Goal: Task Accomplishment & Management: Manage account settings

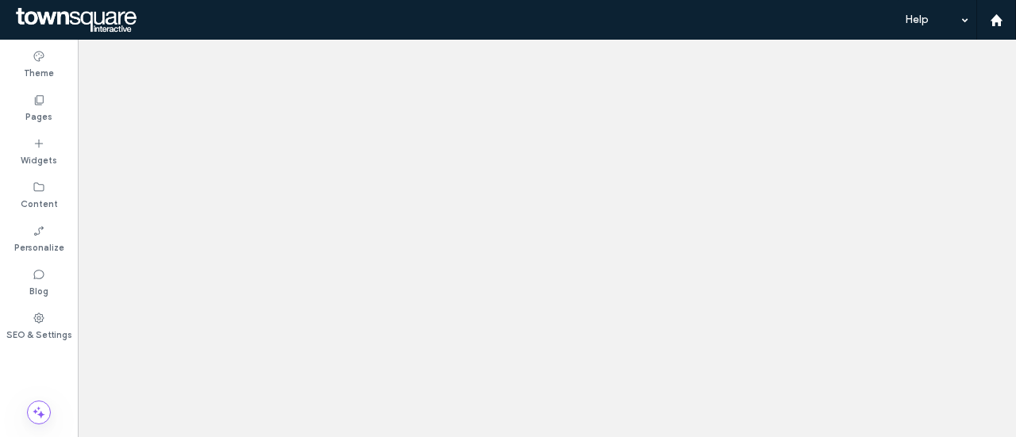
click at [992, 21] on div at bounding box center [508, 218] width 1016 height 437
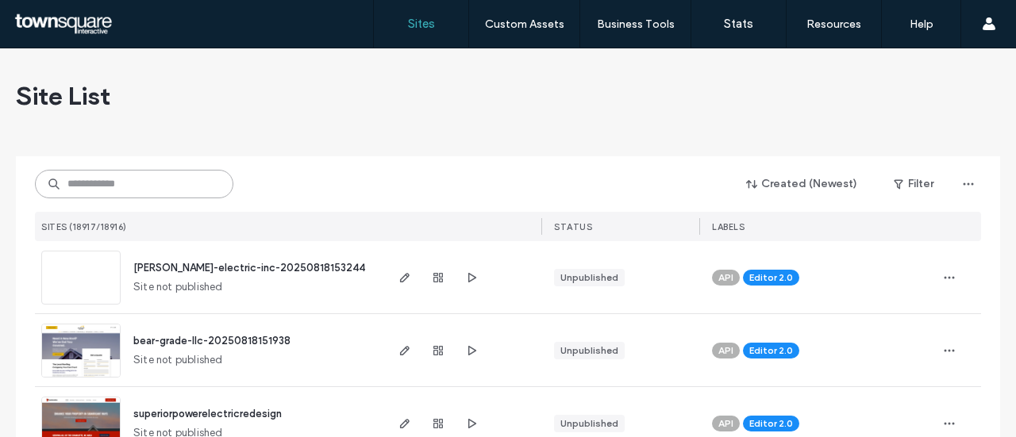
click at [129, 180] on input at bounding box center [134, 184] width 198 height 29
paste input "**********"
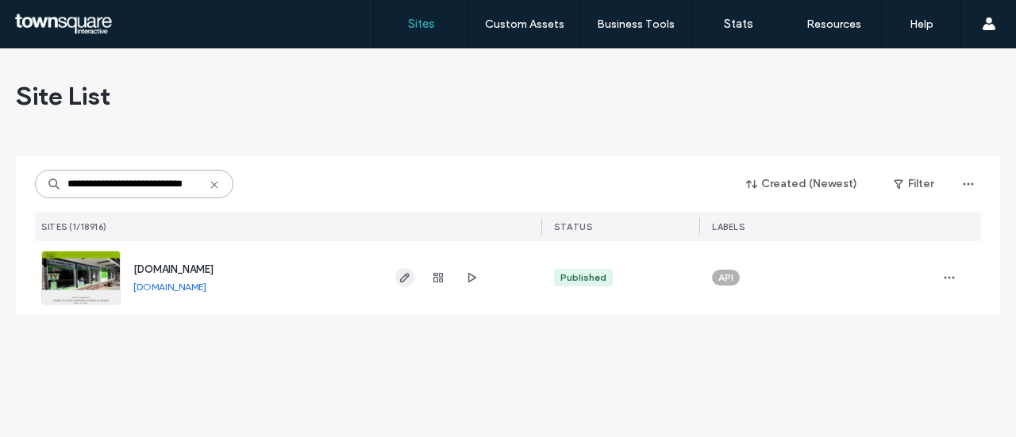
type input "**********"
click at [399, 287] on span "button" at bounding box center [404, 277] width 19 height 19
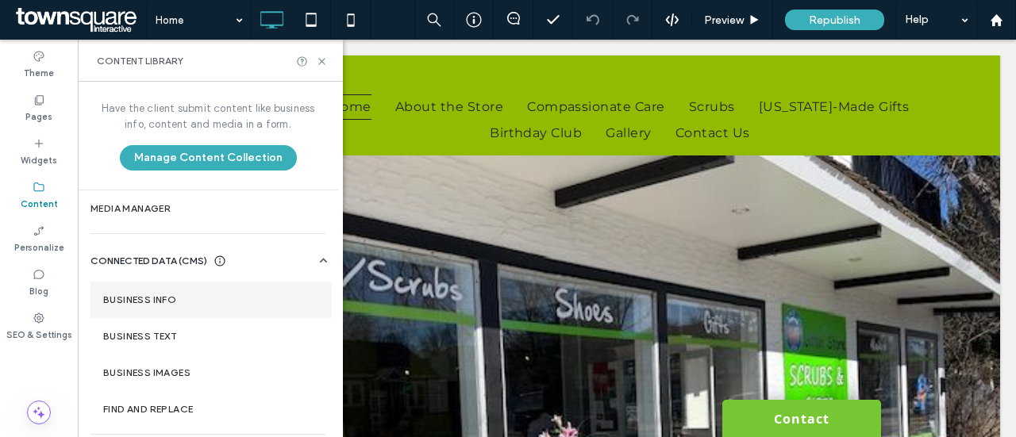
click at [176, 300] on label "Business Info" at bounding box center [211, 299] width 216 height 11
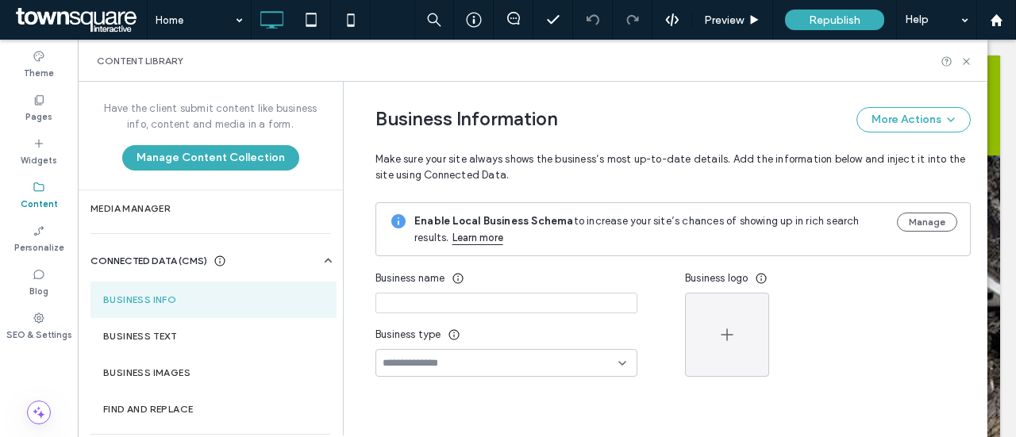
type input "**********"
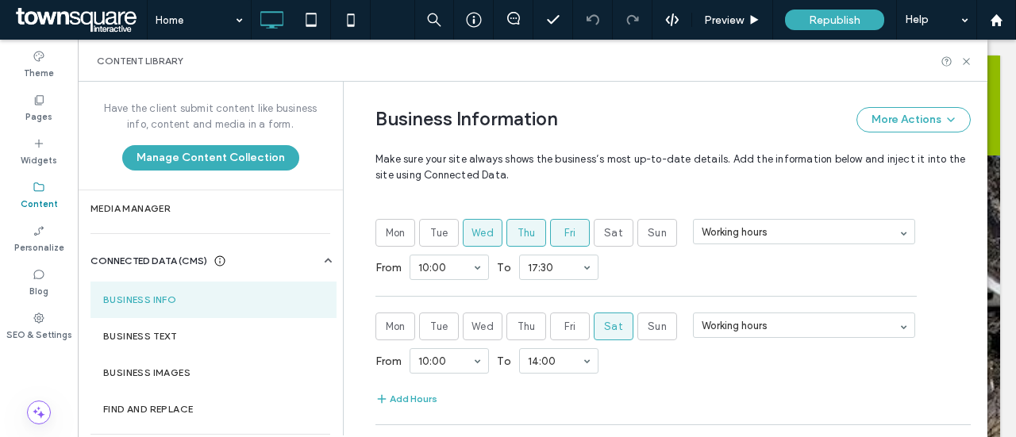
scroll to position [813, 0]
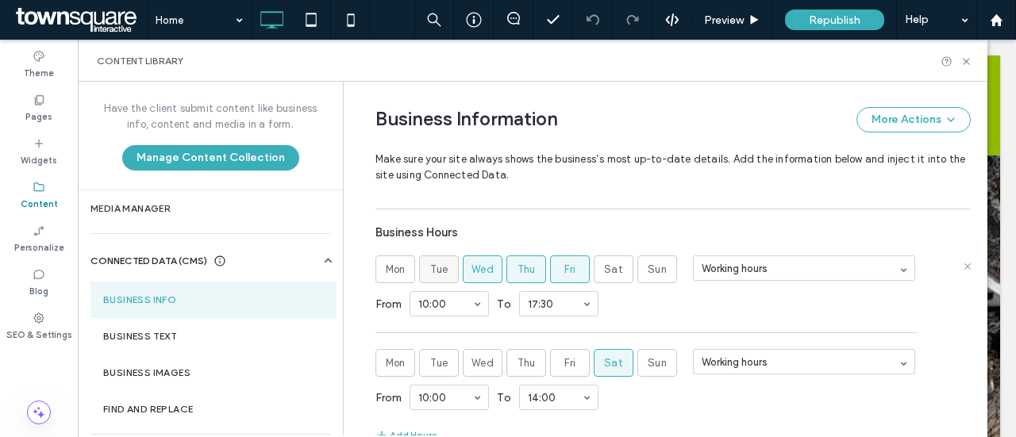
click at [437, 271] on span "Tue" at bounding box center [439, 270] width 18 height 16
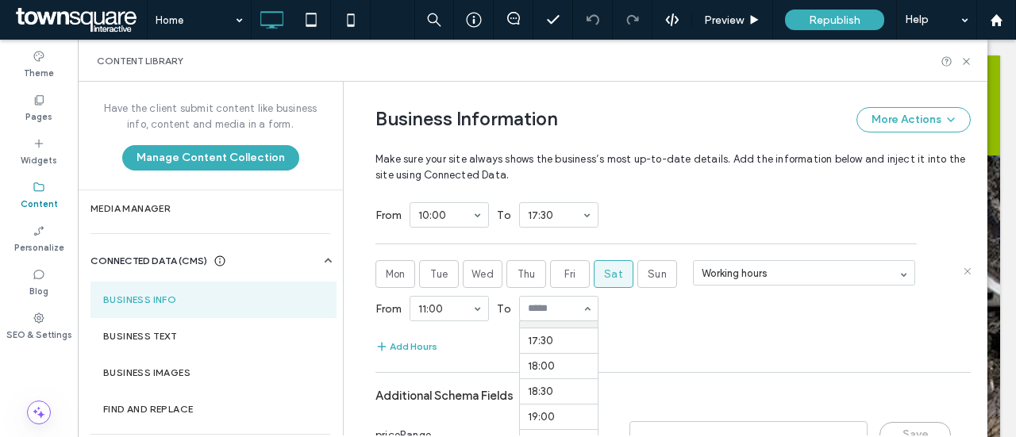
scroll to position [900, 0]
click at [662, 304] on div "From 11:00 To 00:00 00:30 1:00 1:30 2:00 2:30 3:00 3:30 4:00 4:30 5:00 5:30 6:0…" at bounding box center [672, 310] width 595 height 41
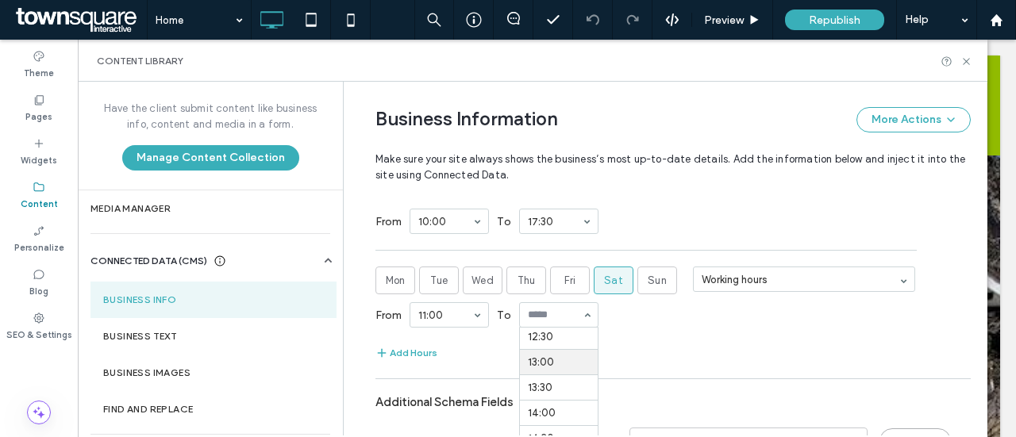
scroll to position [636, 0]
click at [578, 311] on div "13:00" at bounding box center [558, 314] width 79 height 25
click at [652, 311] on div "From 11:00 To 15:00" at bounding box center [672, 314] width 595 height 41
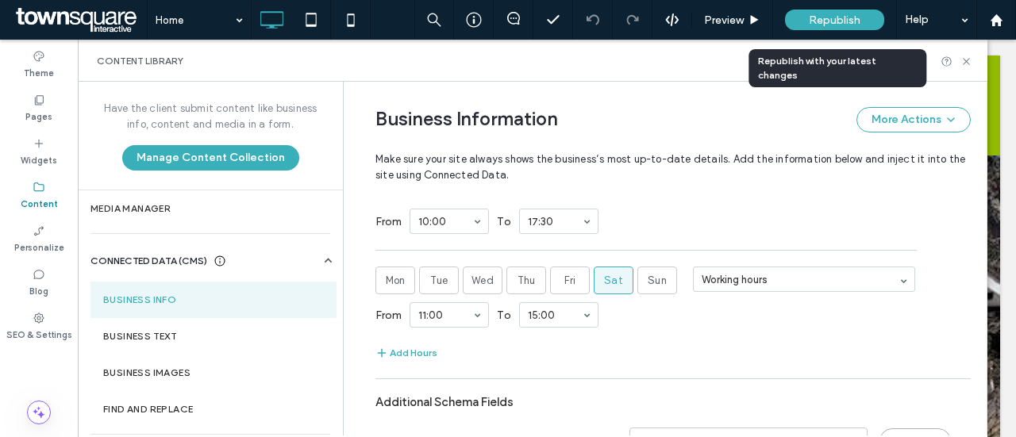
click at [832, 26] on div "Republish" at bounding box center [834, 20] width 99 height 21
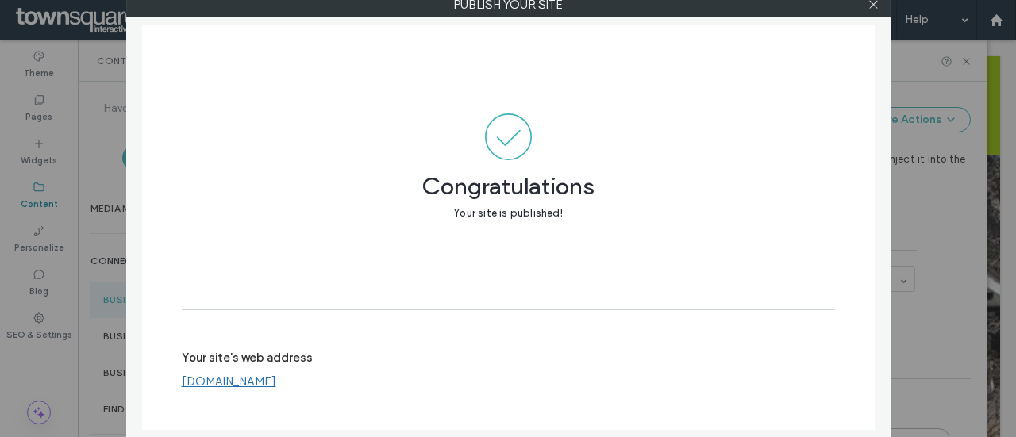
click at [260, 383] on link "www.thegittinstore.com" at bounding box center [229, 382] width 94 height 14
click at [871, 8] on icon at bounding box center [873, 4] width 12 height 12
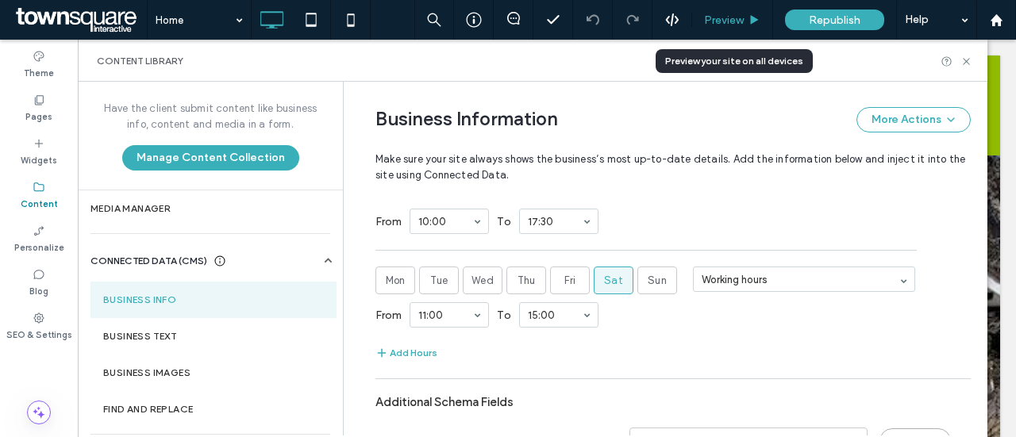
click at [735, 25] on span "Preview" at bounding box center [724, 19] width 40 height 13
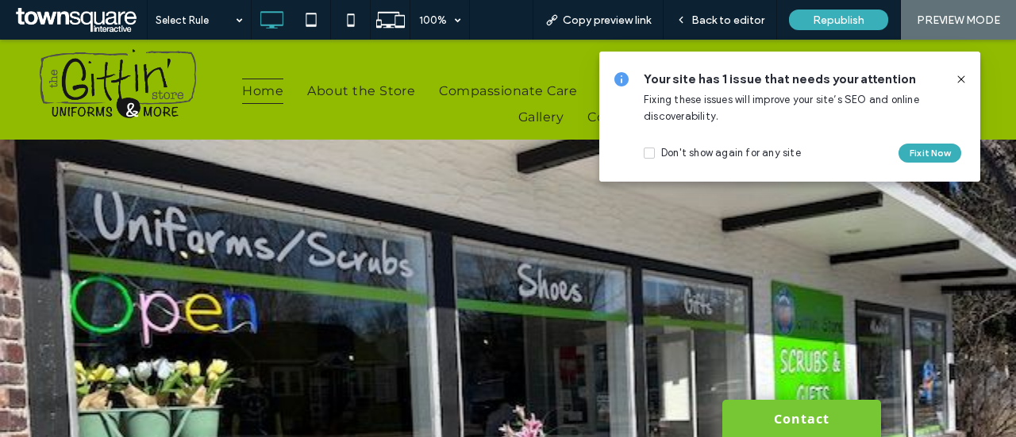
click at [963, 80] on icon at bounding box center [961, 79] width 13 height 13
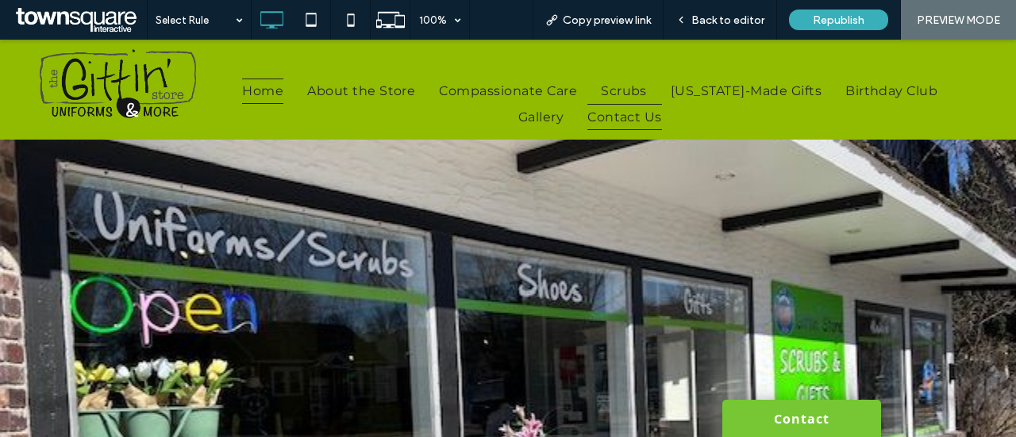
click at [620, 117] on span "Contact Us" at bounding box center [624, 116] width 75 height 25
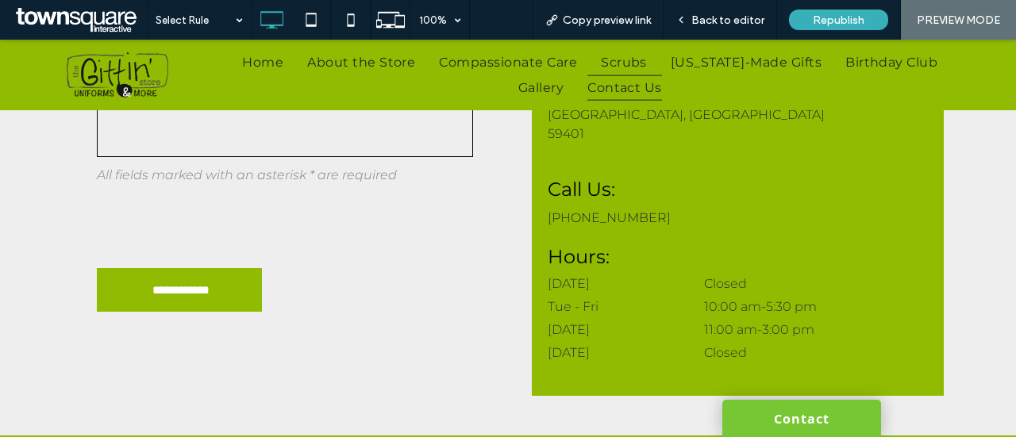
scroll to position [911, 0]
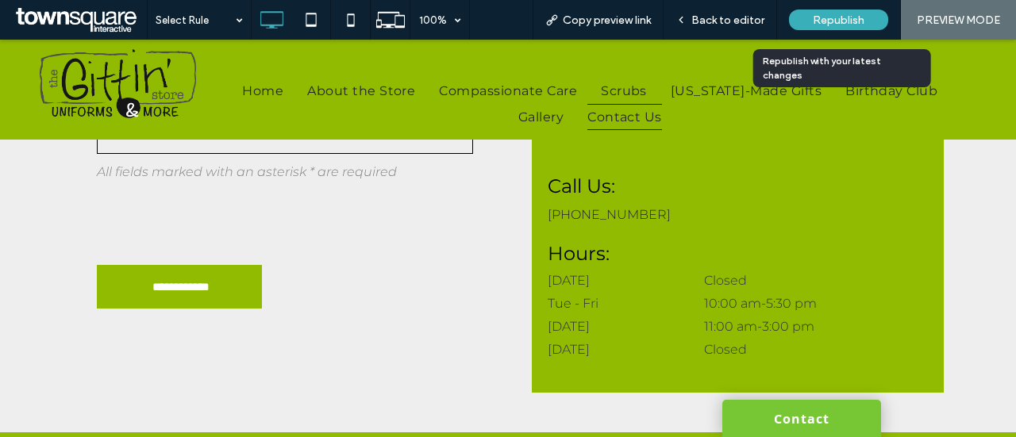
click at [821, 25] on span "Republish" at bounding box center [839, 19] width 52 height 13
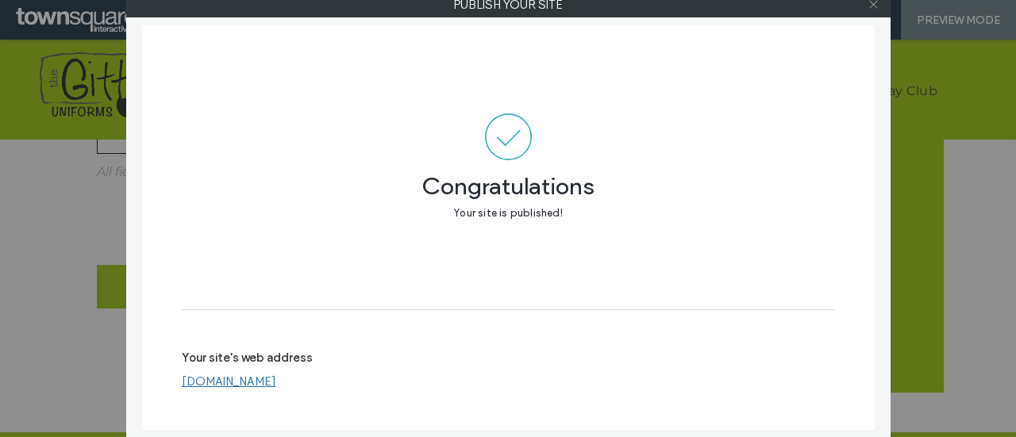
click at [870, 6] on icon at bounding box center [873, 4] width 12 height 12
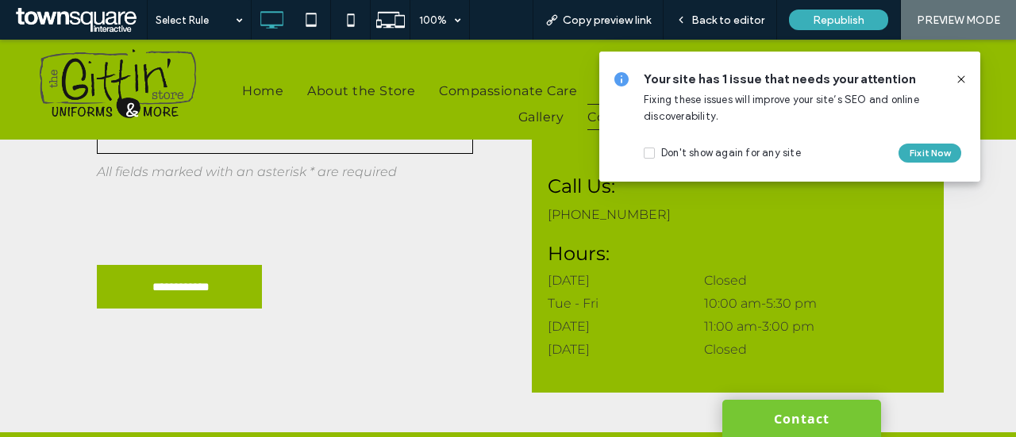
click at [964, 86] on span at bounding box center [961, 79] width 13 height 17
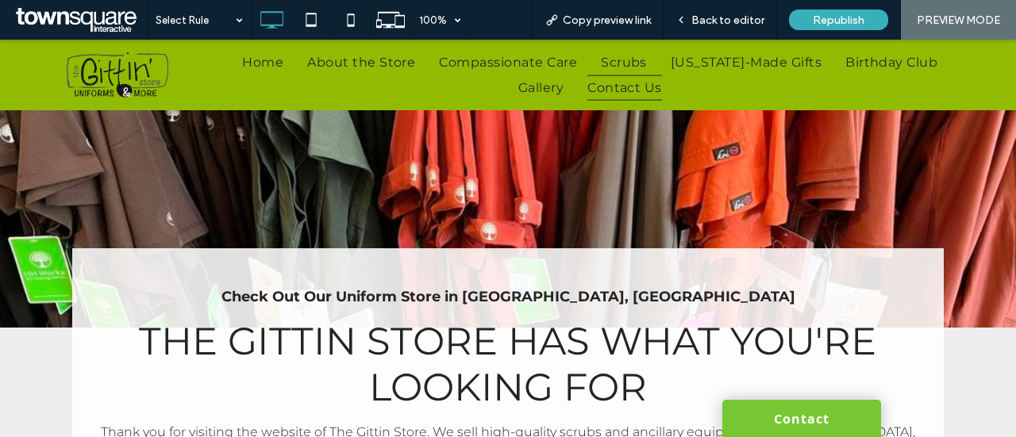
scroll to position [0, 0]
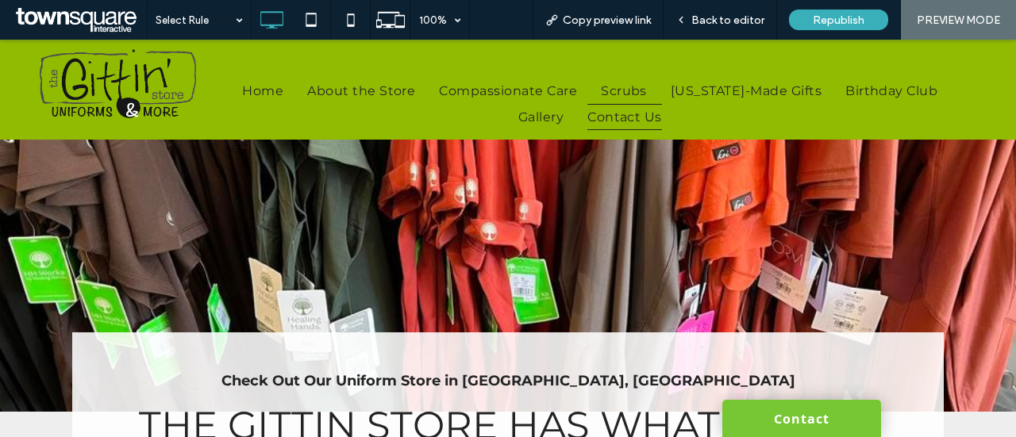
click at [494, 229] on div at bounding box center [507, 275] width 871 height 194
drag, startPoint x: 740, startPoint y: 25, endPoint x: 625, endPoint y: 125, distance: 151.3
click at [740, 25] on span "Back to editor" at bounding box center [727, 19] width 73 height 13
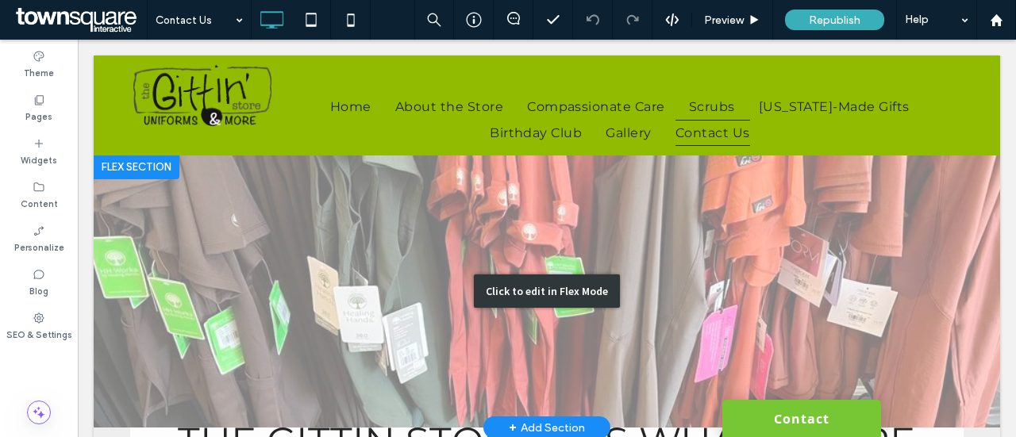
click at [537, 252] on div "Click to edit in Flex Mode" at bounding box center [547, 291] width 906 height 274
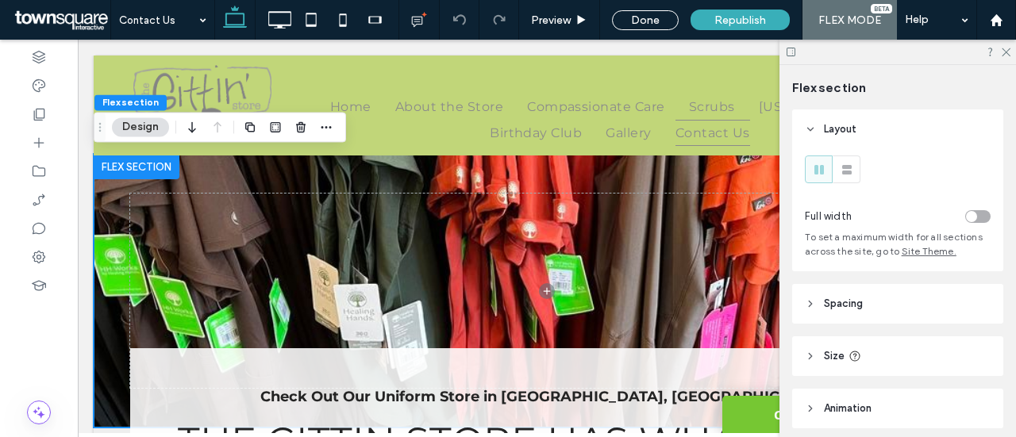
scroll to position [113, 0]
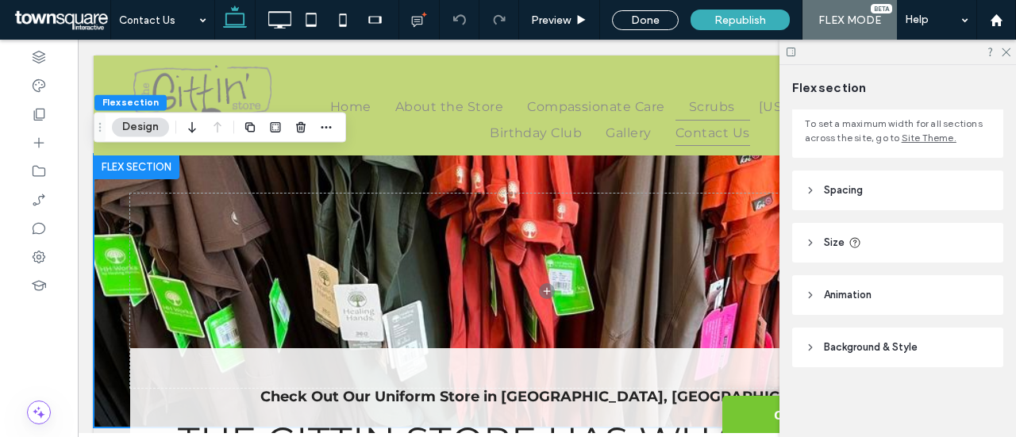
click at [855, 358] on header "Background & Style" at bounding box center [897, 348] width 211 height 40
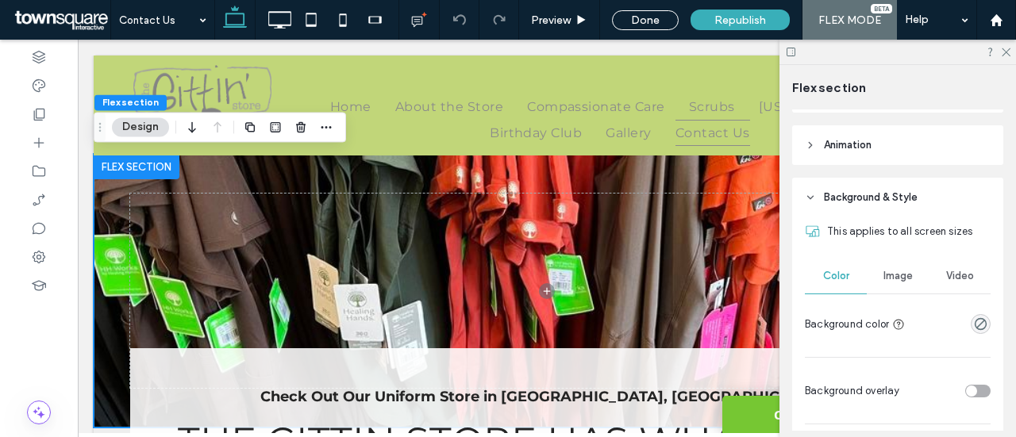
scroll to position [265, 0]
click at [892, 275] on span "Image" at bounding box center [897, 274] width 29 height 13
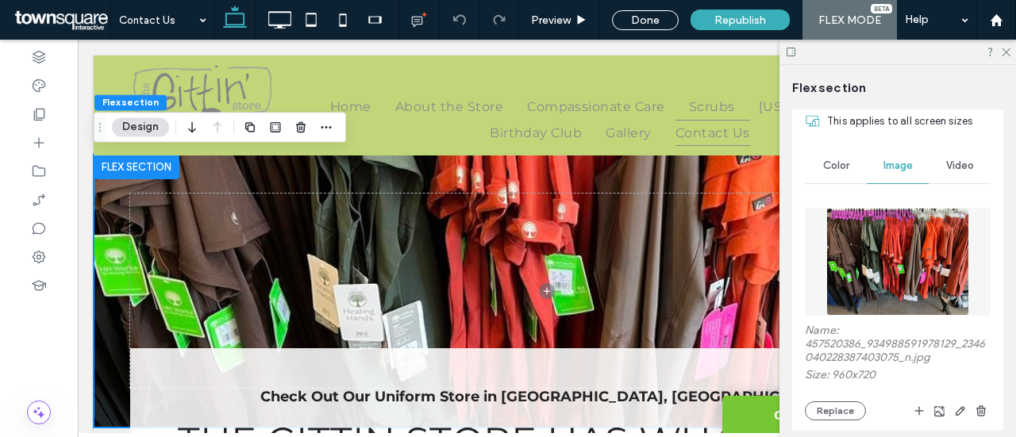
scroll to position [376, 0]
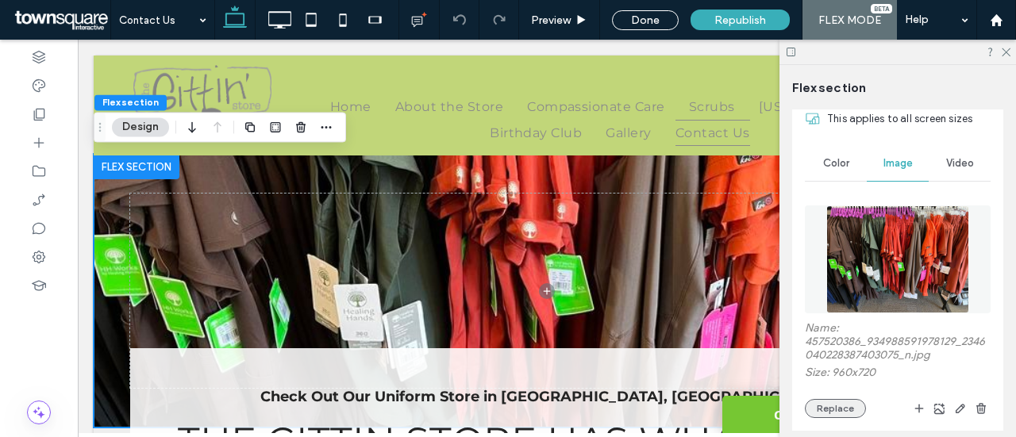
click at [819, 408] on button "Replace" at bounding box center [835, 408] width 61 height 19
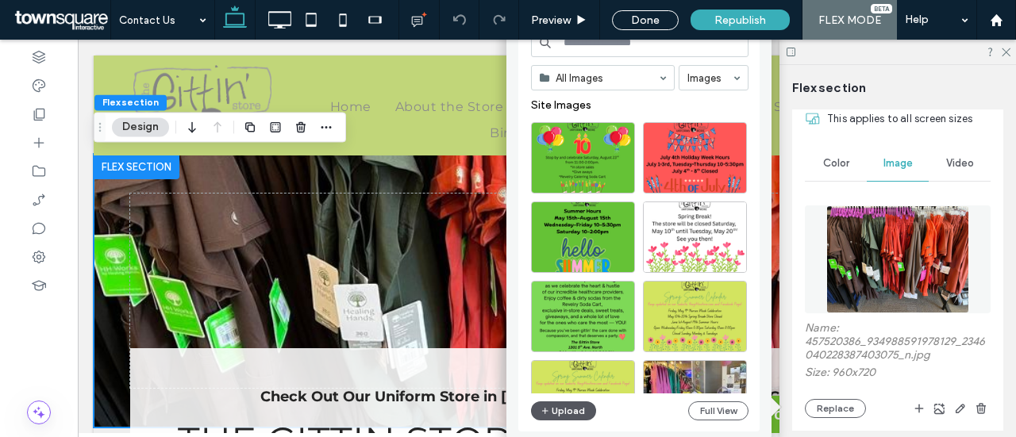
click at [568, 410] on button "Upload" at bounding box center [563, 411] width 65 height 19
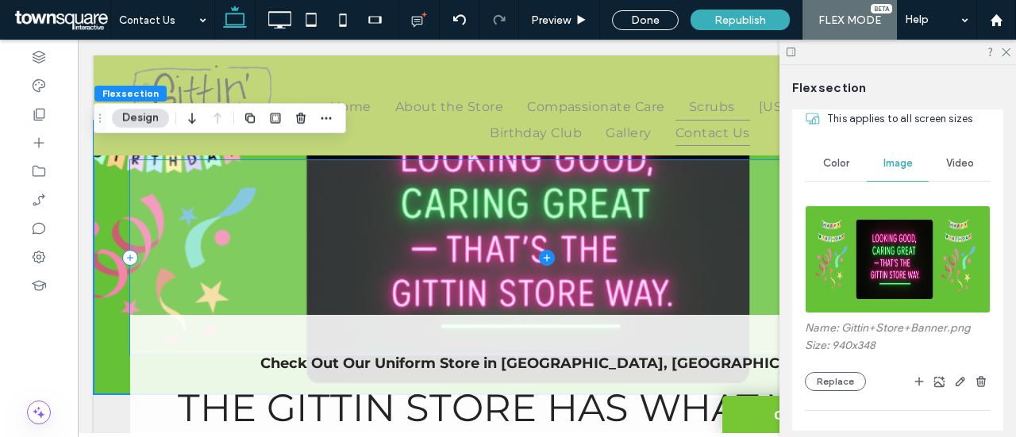
scroll to position [0, 0]
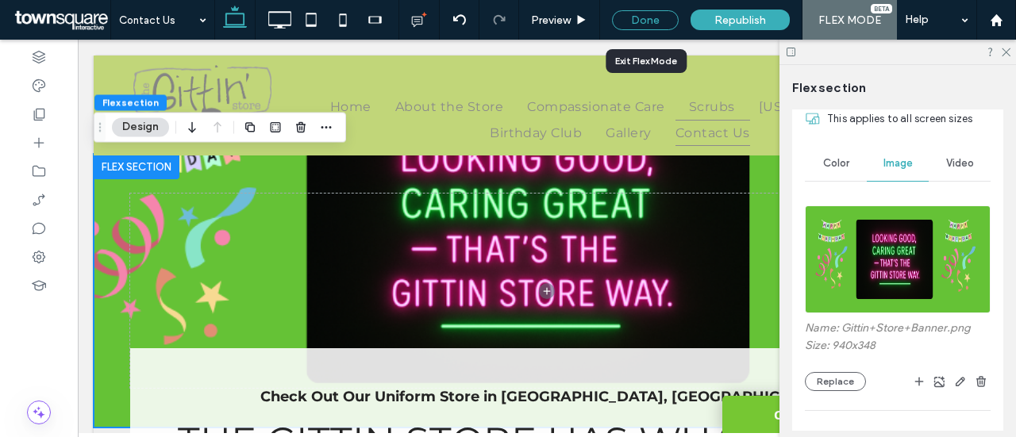
drag, startPoint x: 658, startPoint y: 21, endPoint x: 591, endPoint y: 7, distance: 68.0
click at [658, 21] on div "Done" at bounding box center [645, 20] width 67 height 20
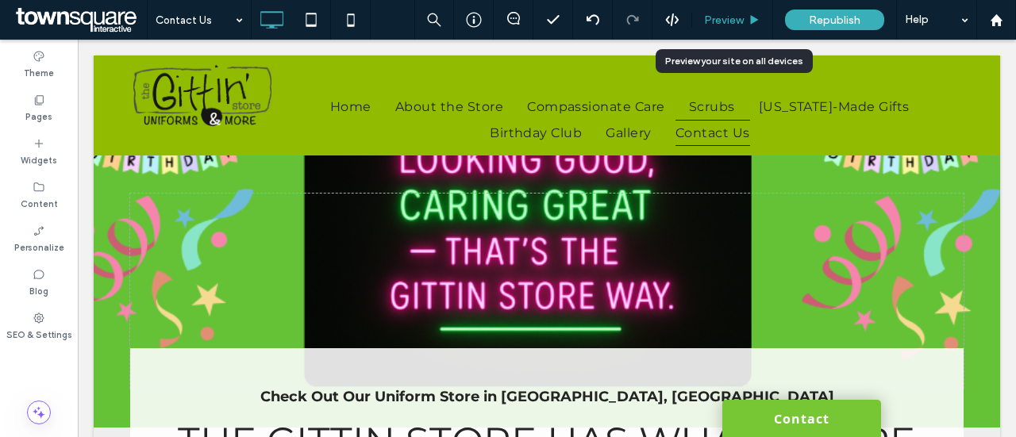
click at [743, 18] on span "Preview" at bounding box center [724, 19] width 40 height 13
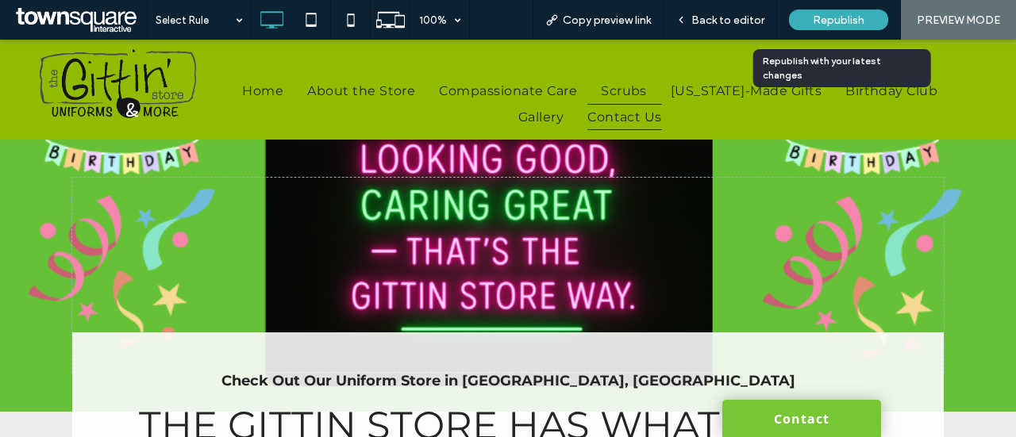
click at [852, 27] on div "Republish" at bounding box center [838, 20] width 99 height 21
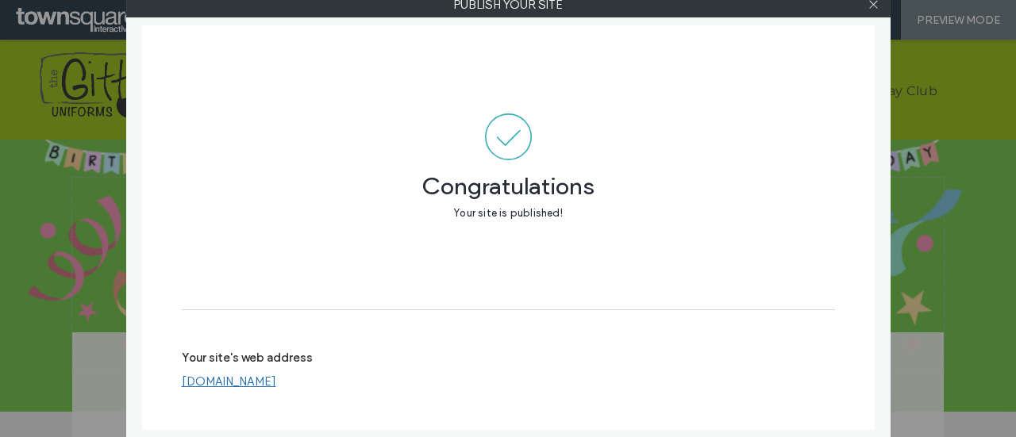
click at [276, 383] on link "www.thegittinstore.com" at bounding box center [229, 382] width 94 height 14
click at [871, 2] on use at bounding box center [873, 5] width 8 height 8
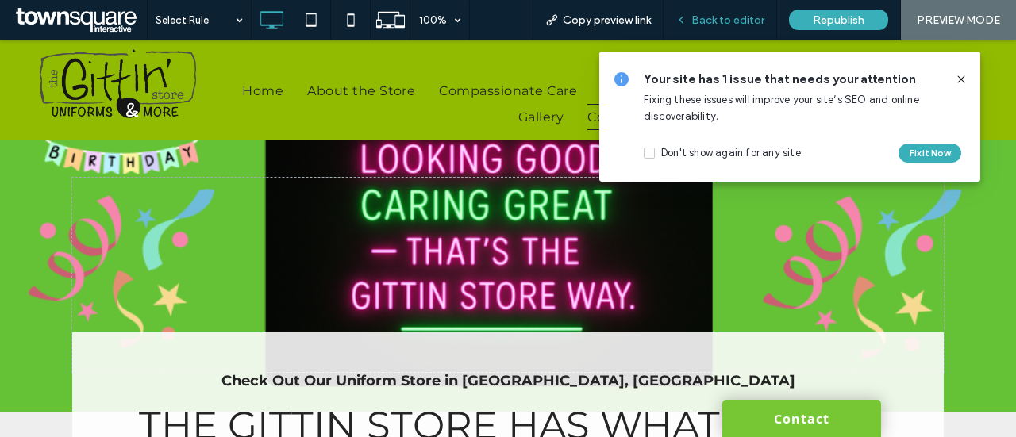
click at [735, 18] on span "Back to editor" at bounding box center [727, 19] width 73 height 13
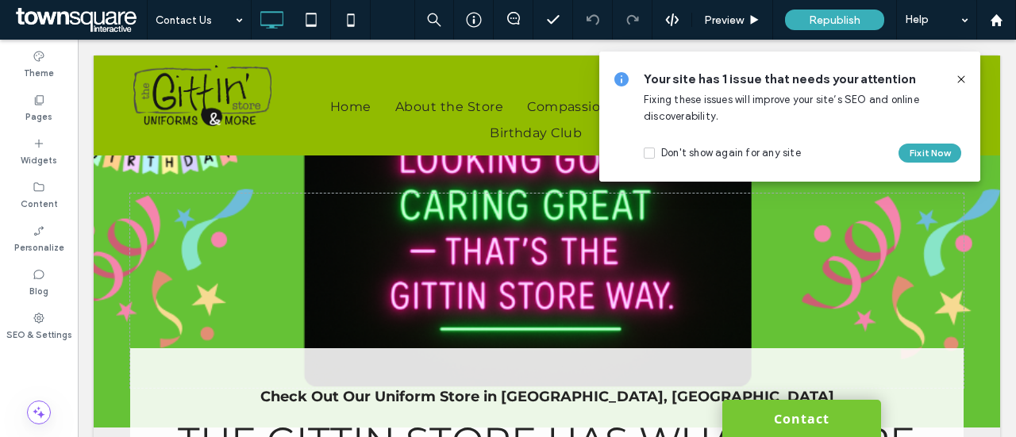
drag, startPoint x: 960, startPoint y: 82, endPoint x: 898, endPoint y: 5, distance: 99.3
click at [960, 82] on icon at bounding box center [961, 79] width 13 height 13
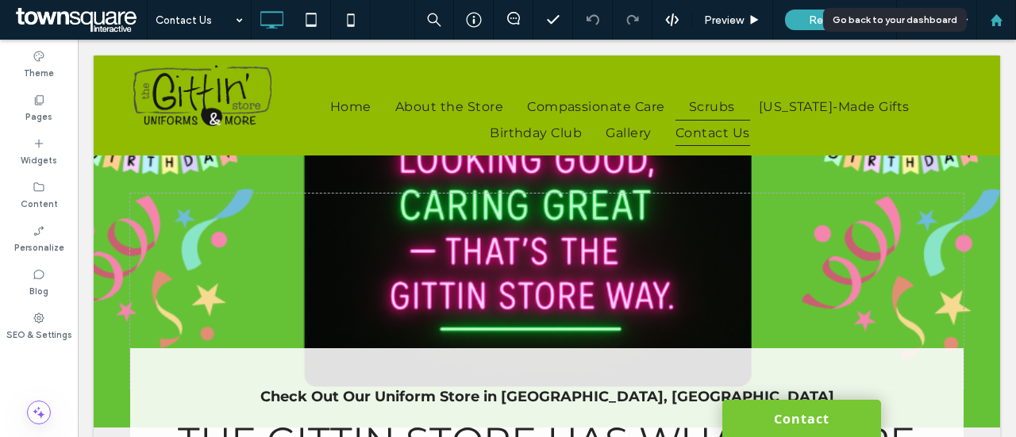
click at [1007, 22] on div at bounding box center [996, 19] width 38 height 13
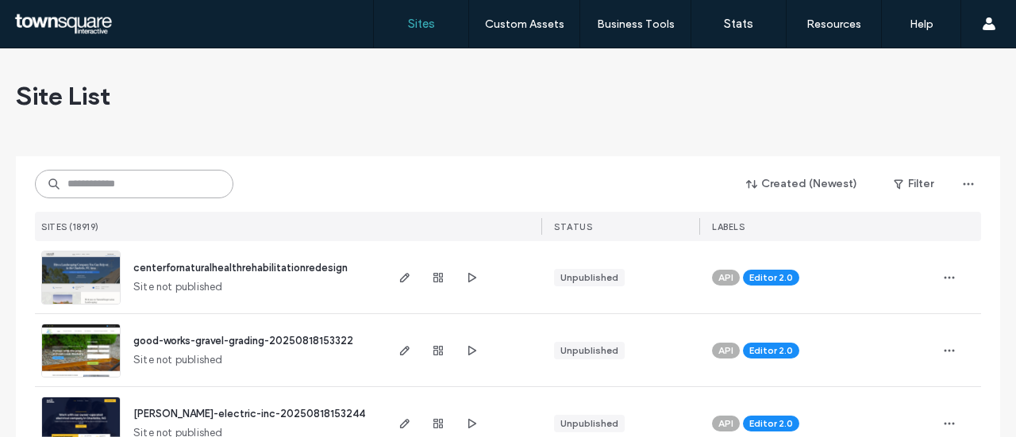
click at [133, 190] on input at bounding box center [134, 184] width 198 height 29
paste input "**********"
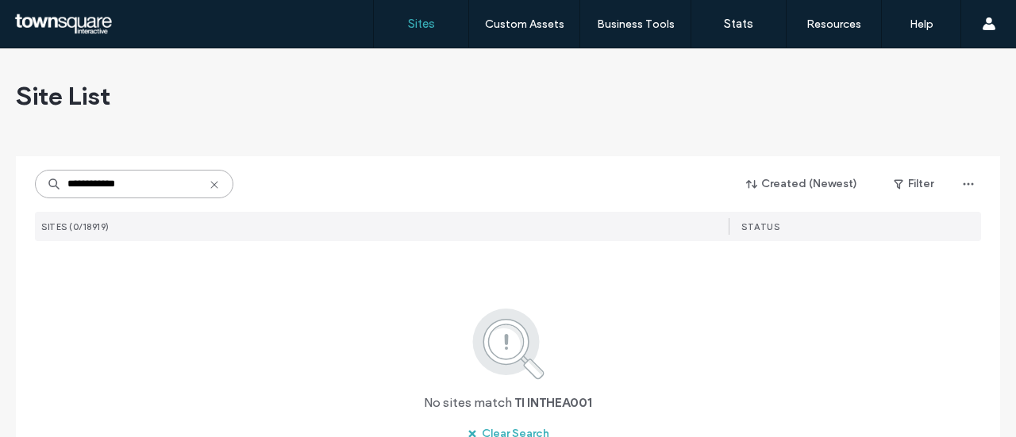
drag, startPoint x: 127, startPoint y: 186, endPoint x: 71, endPoint y: 176, distance: 57.1
click at [16, 175] on div "**********" at bounding box center [508, 332] width 984 height 353
paste input "**********"
drag, startPoint x: 98, startPoint y: 183, endPoint x: 6, endPoint y: 186, distance: 91.3
click at [0, 186] on div "**********" at bounding box center [508, 288] width 1016 height 480
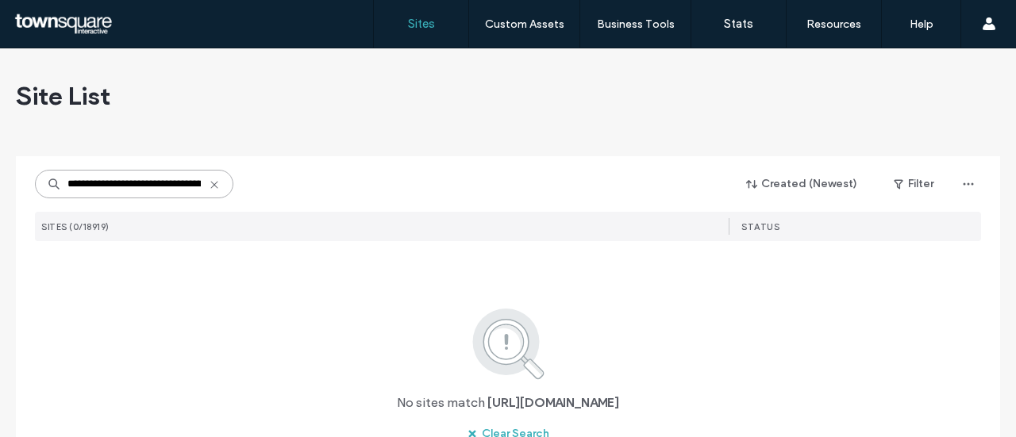
click at [125, 176] on input "**********" at bounding box center [134, 184] width 198 height 29
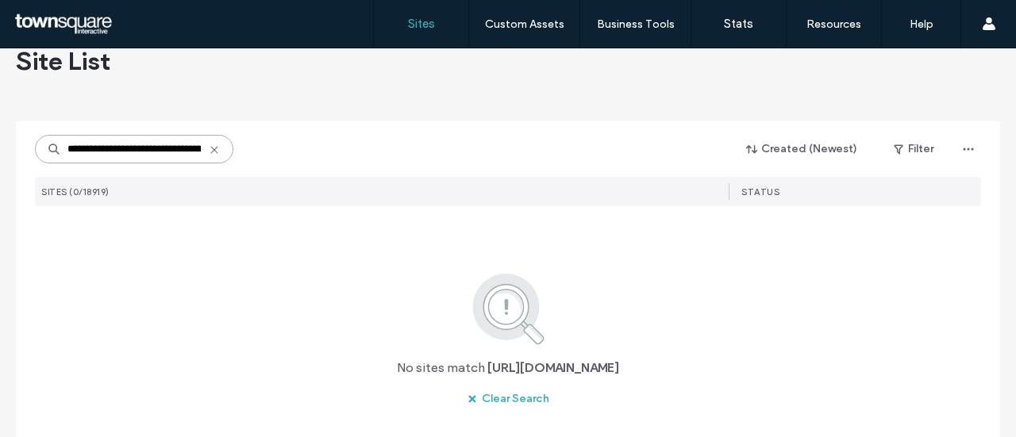
scroll to position [11, 0]
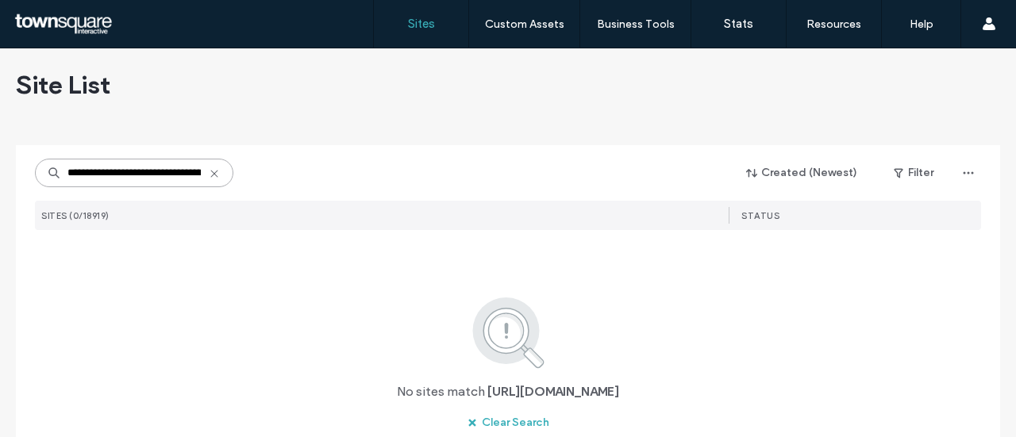
click at [136, 174] on input "**********" at bounding box center [134, 173] width 198 height 29
click at [161, 171] on input "**********" at bounding box center [134, 173] width 198 height 29
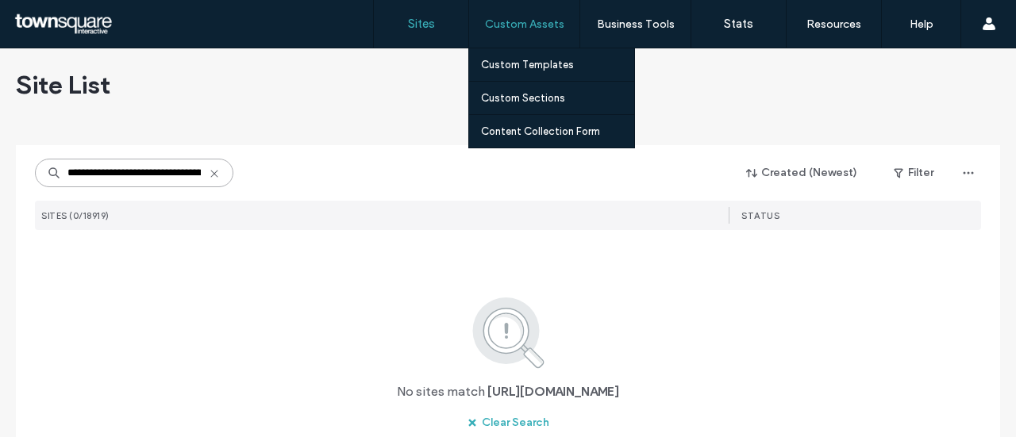
type input "**********"
